Goal: Task Accomplishment & Management: Complete application form

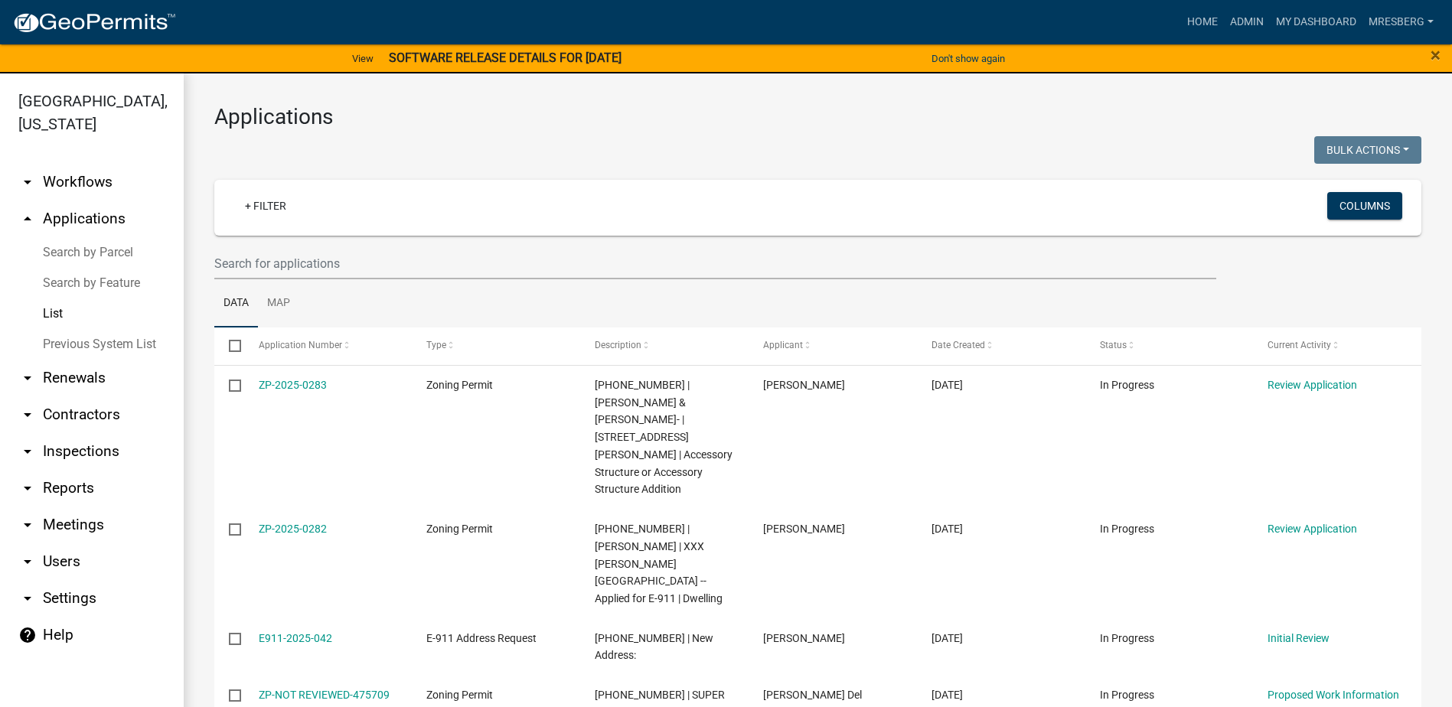
select select "3: 100"
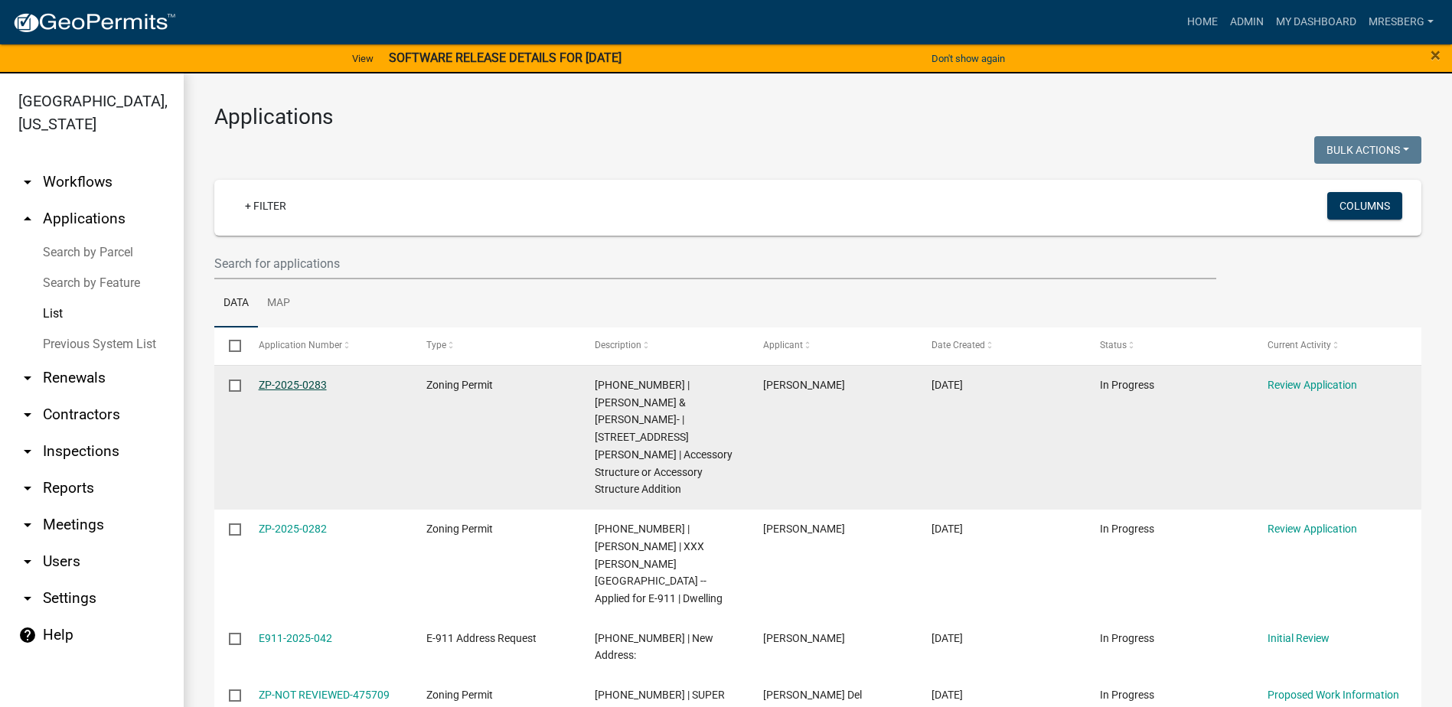
click at [296, 381] on link "ZP-2025-0283" at bounding box center [293, 385] width 68 height 12
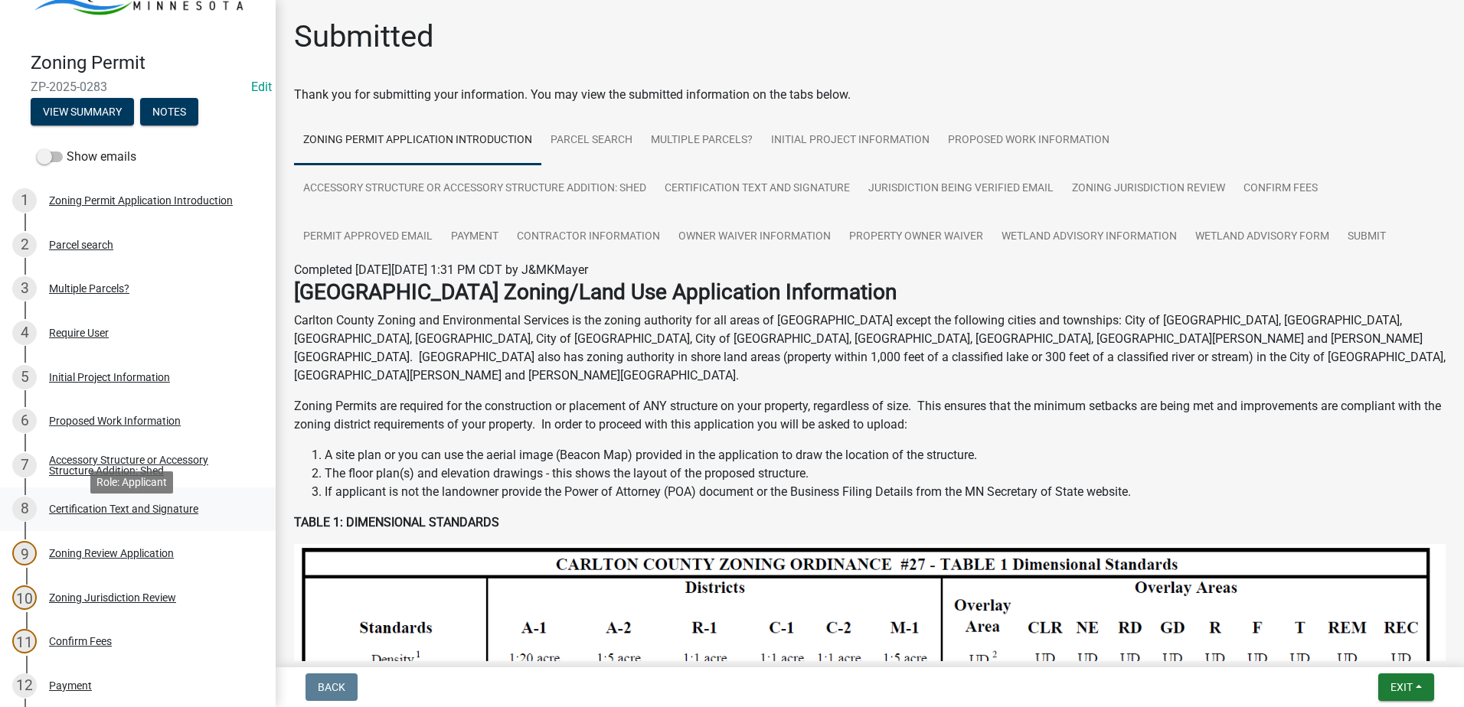
scroll to position [230, 0]
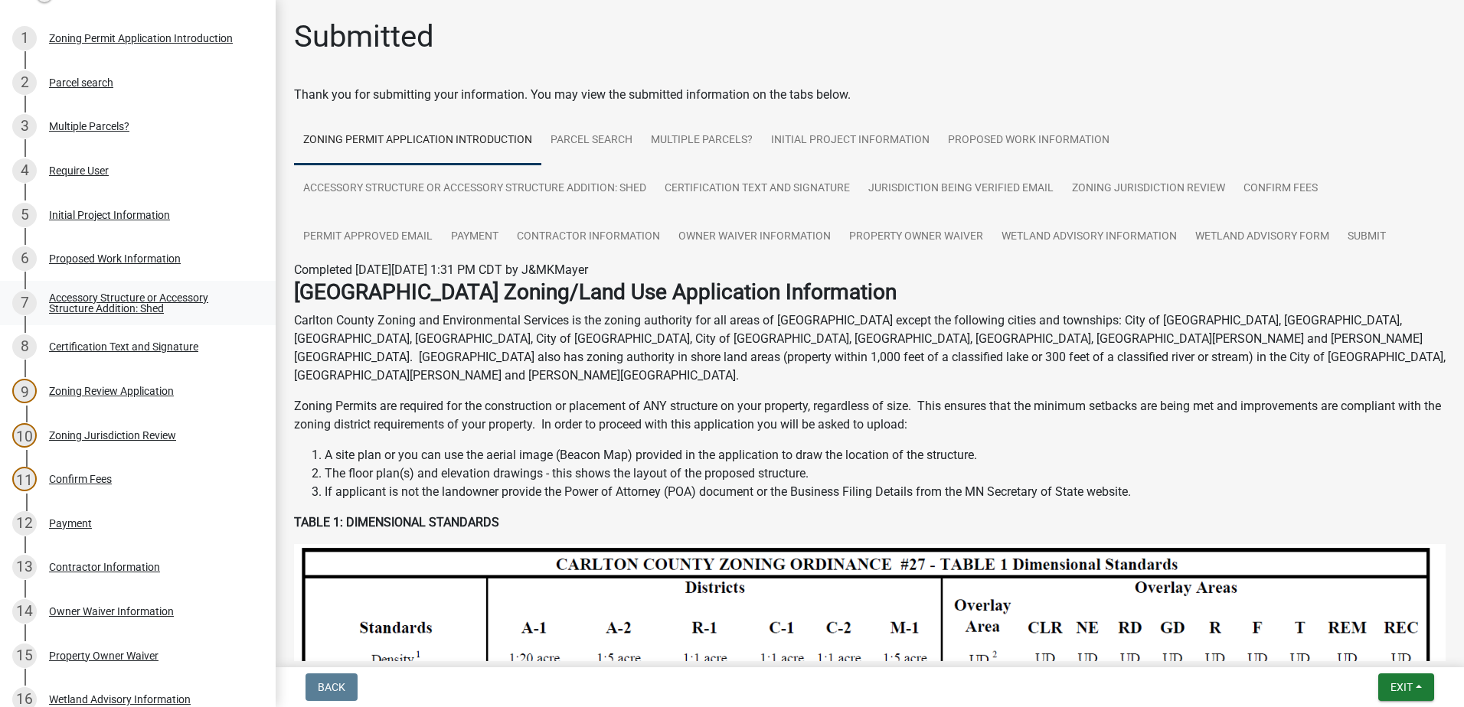
click at [112, 300] on div "Accessory Structure or Accessory Structure Addition: Shed" at bounding box center [150, 302] width 202 height 21
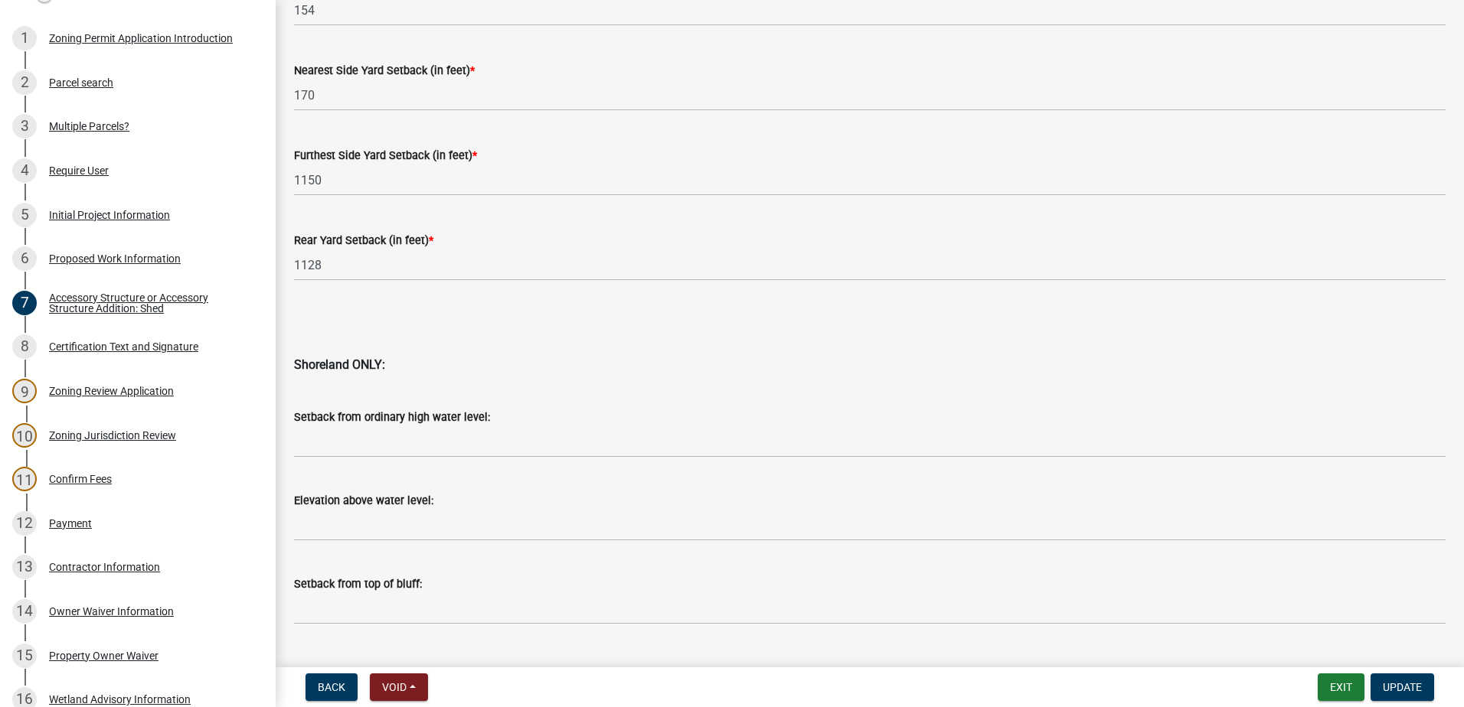
scroll to position [1465, 0]
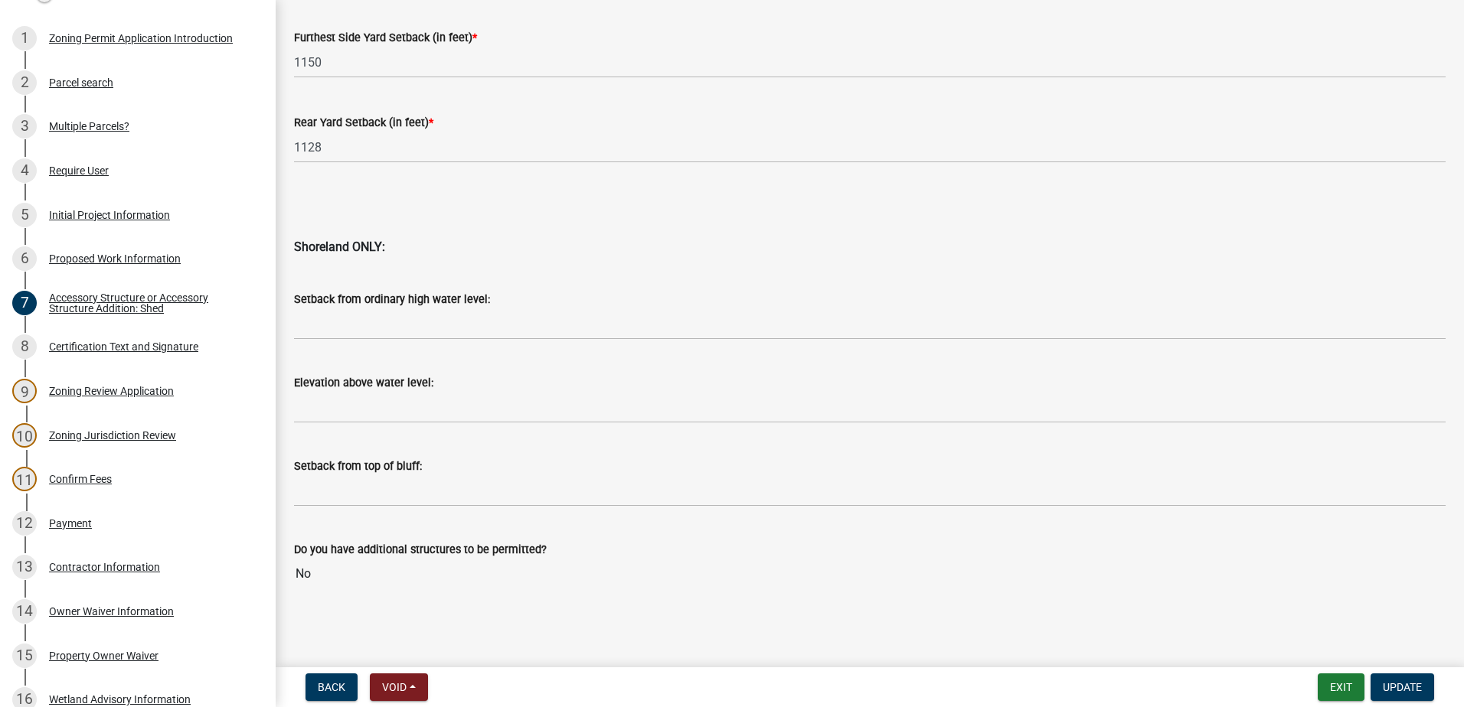
click at [103, 253] on div "Proposed Work Information" at bounding box center [115, 258] width 132 height 11
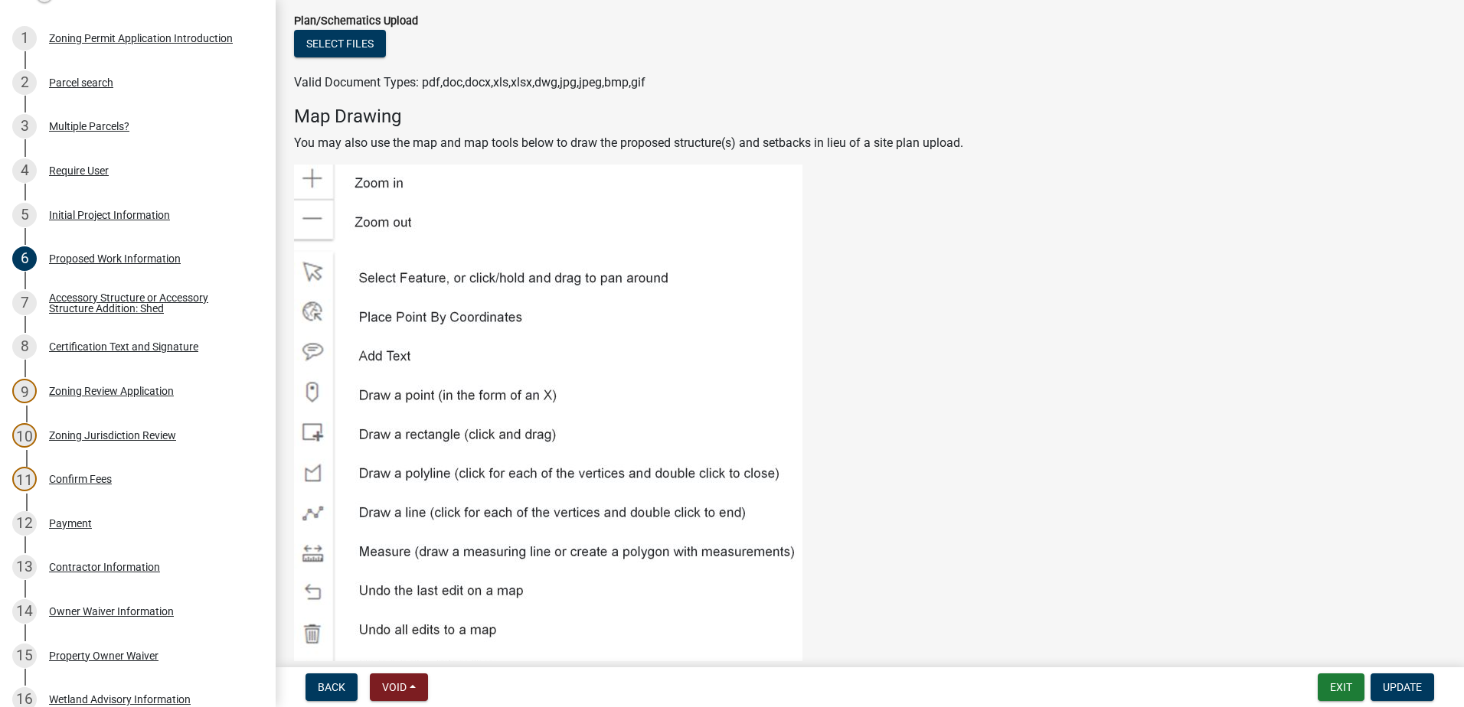
scroll to position [2067, 0]
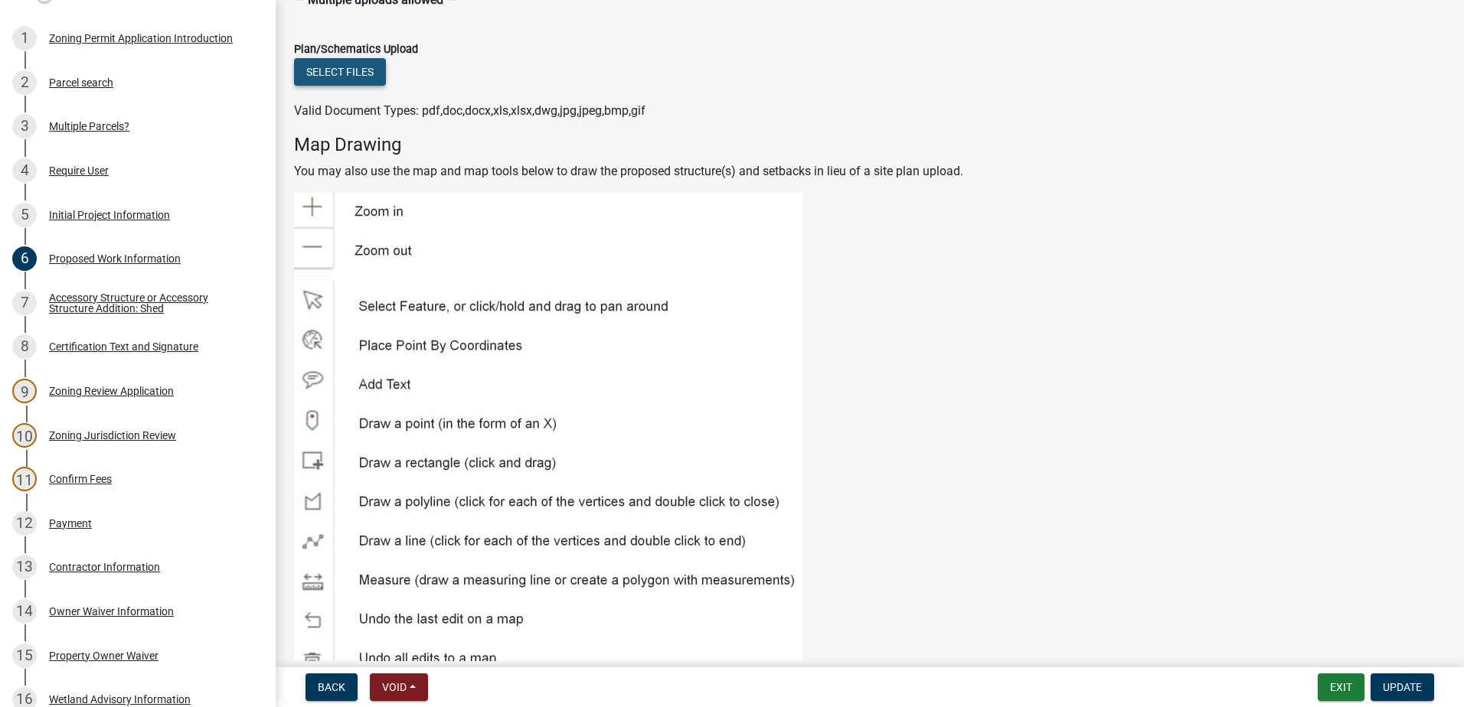
click at [323, 74] on button "Select files" at bounding box center [340, 72] width 92 height 28
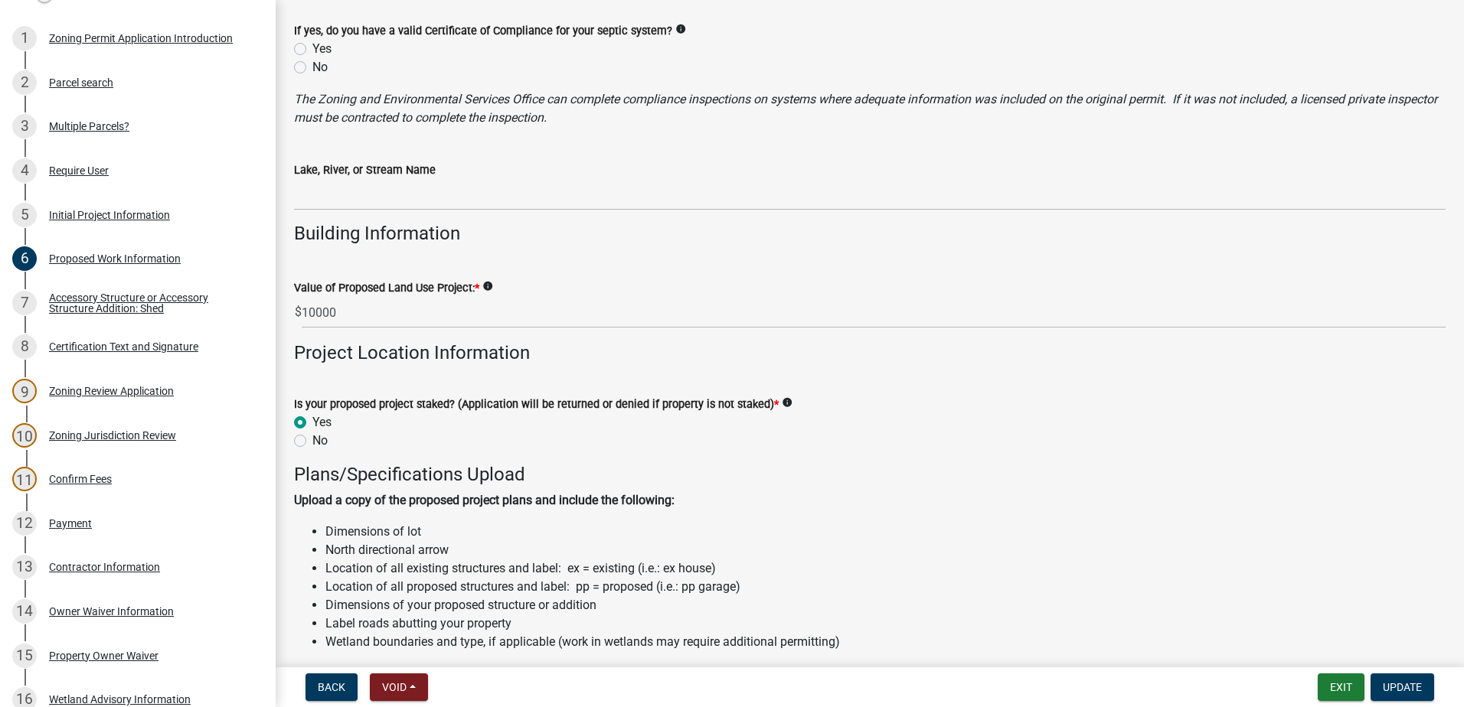
scroll to position [689, 0]
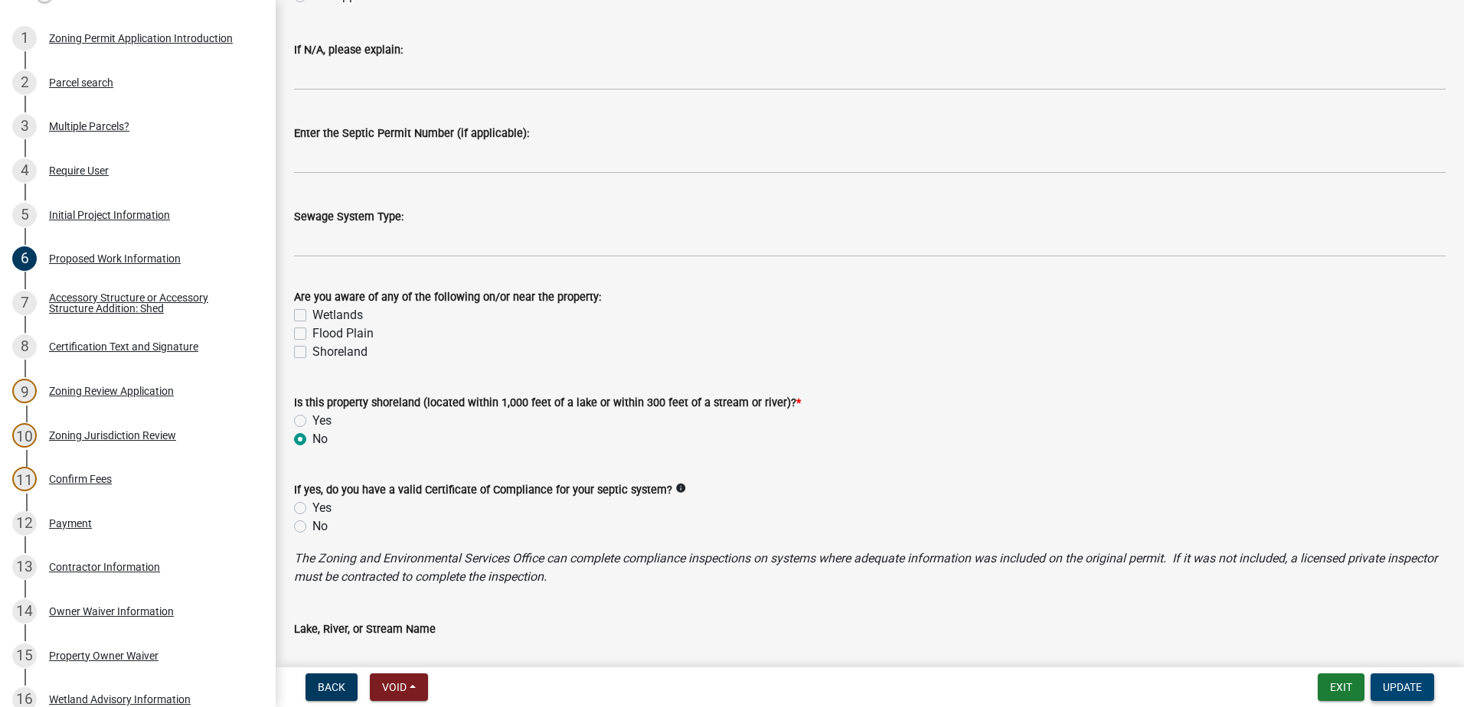
click at [1384, 684] on span "Update" at bounding box center [1402, 687] width 39 height 12
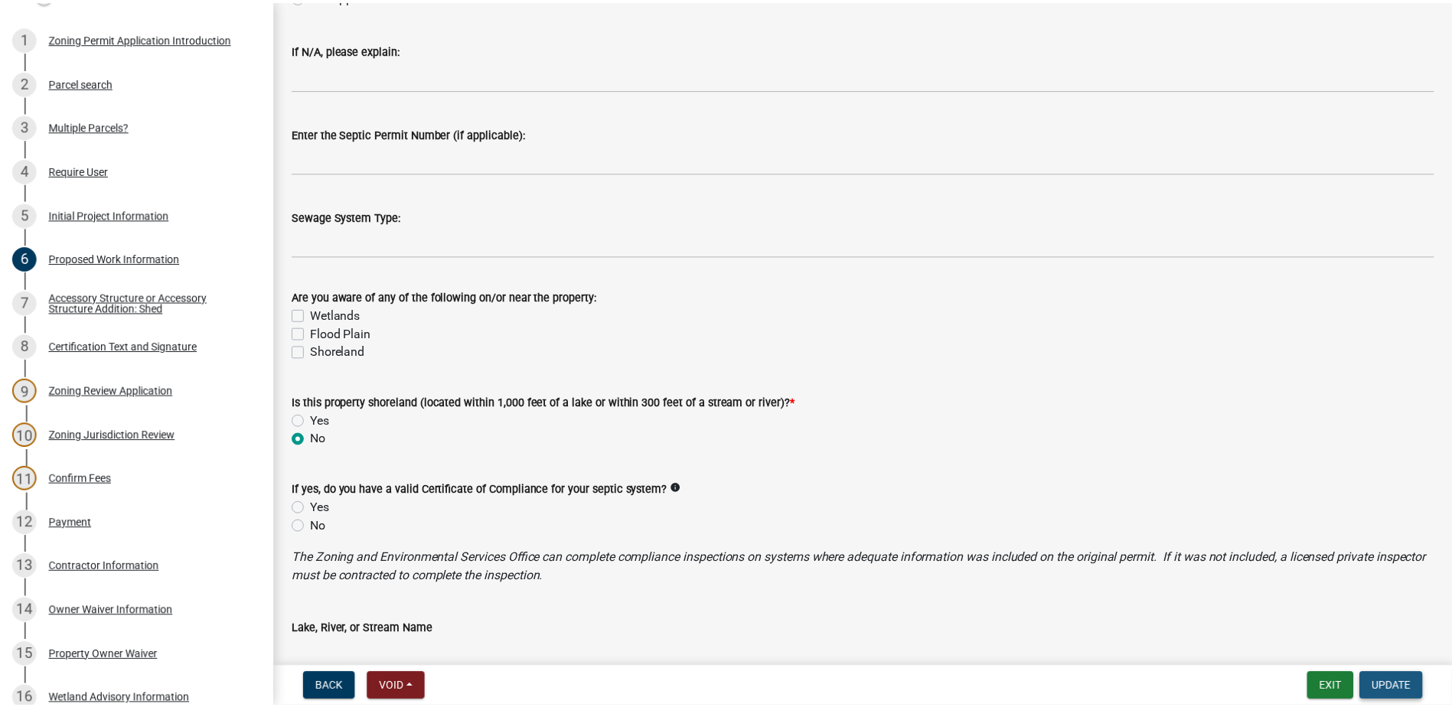
scroll to position [0, 0]
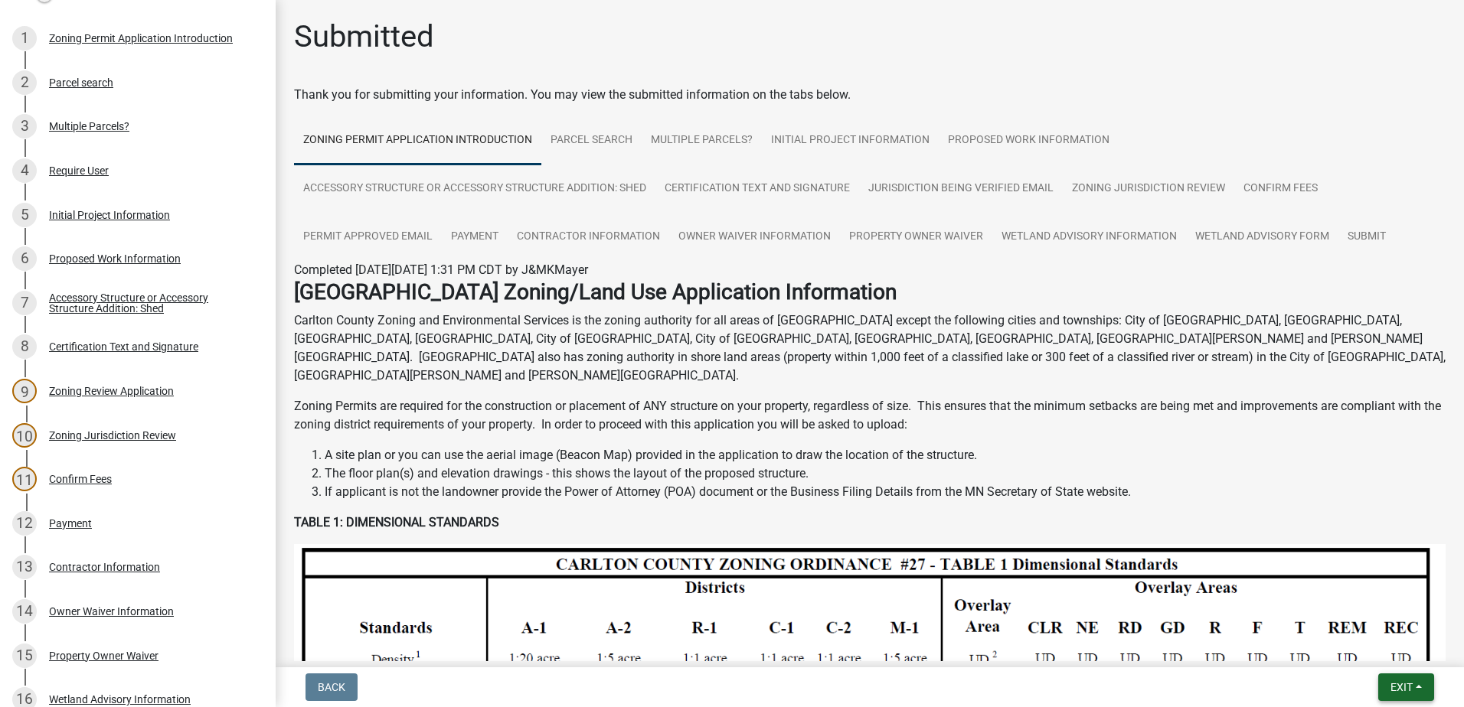
click at [1413, 688] on span "Exit" at bounding box center [1401, 687] width 22 height 12
click at [1370, 652] on button "Save & Exit" at bounding box center [1373, 647] width 123 height 37
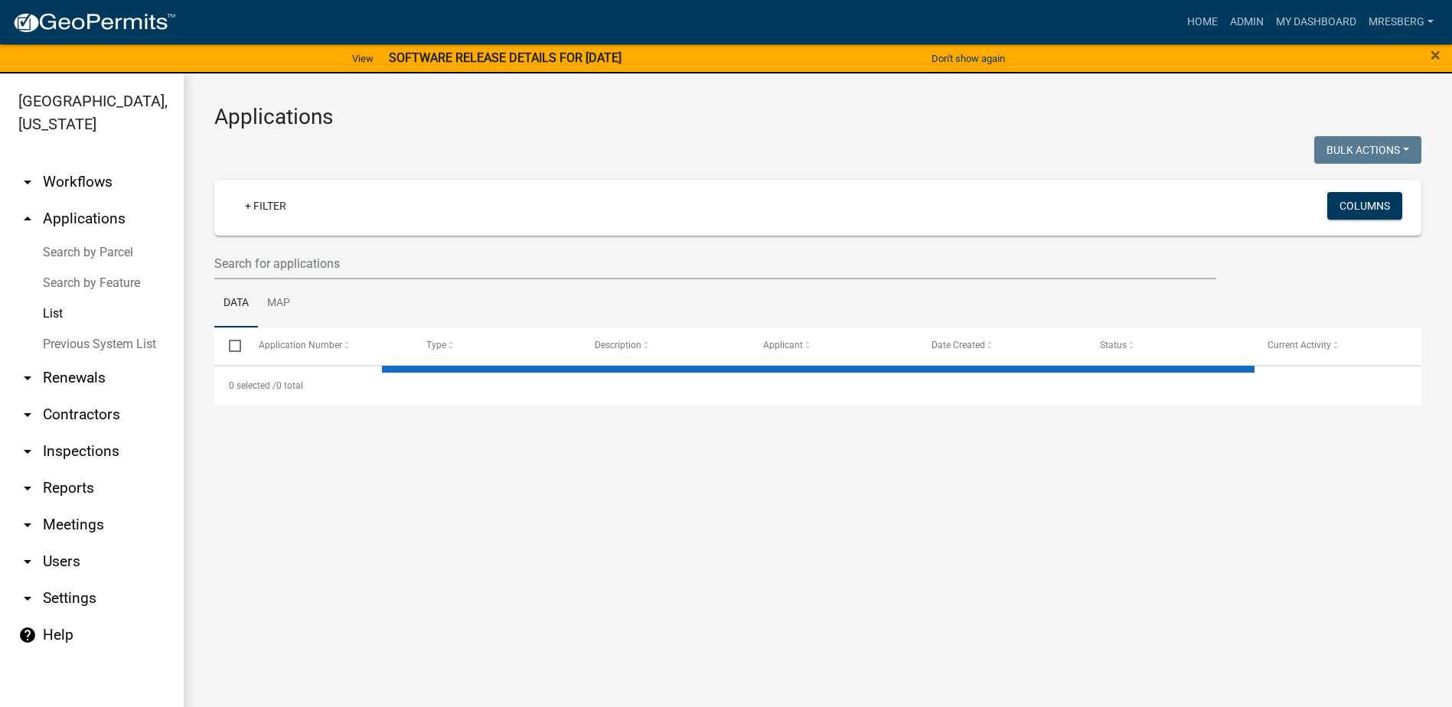
select select "3: 100"
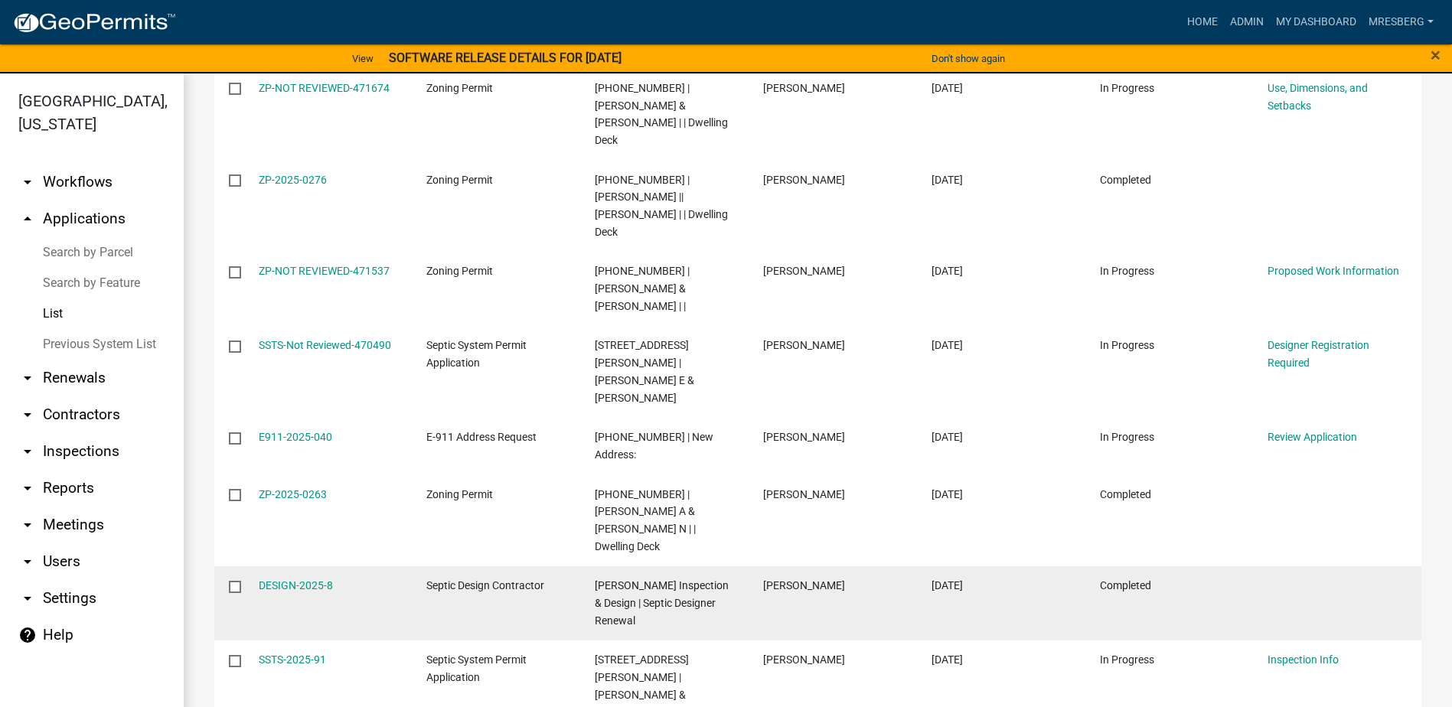
scroll to position [3905, 0]
